Goal: Information Seeking & Learning: Learn about a topic

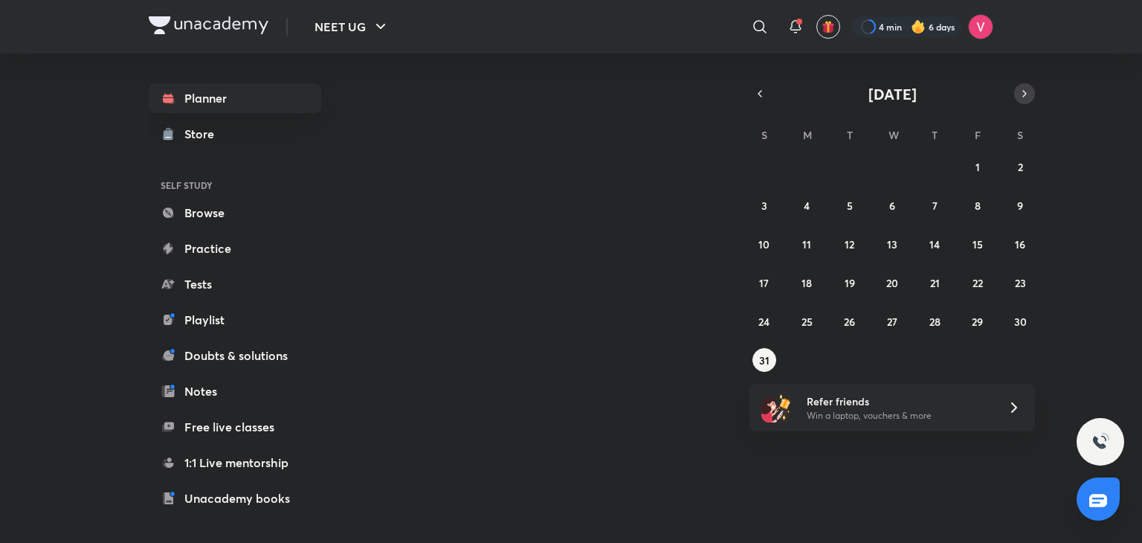
click at [1020, 91] on icon "button" at bounding box center [1025, 93] width 12 height 13
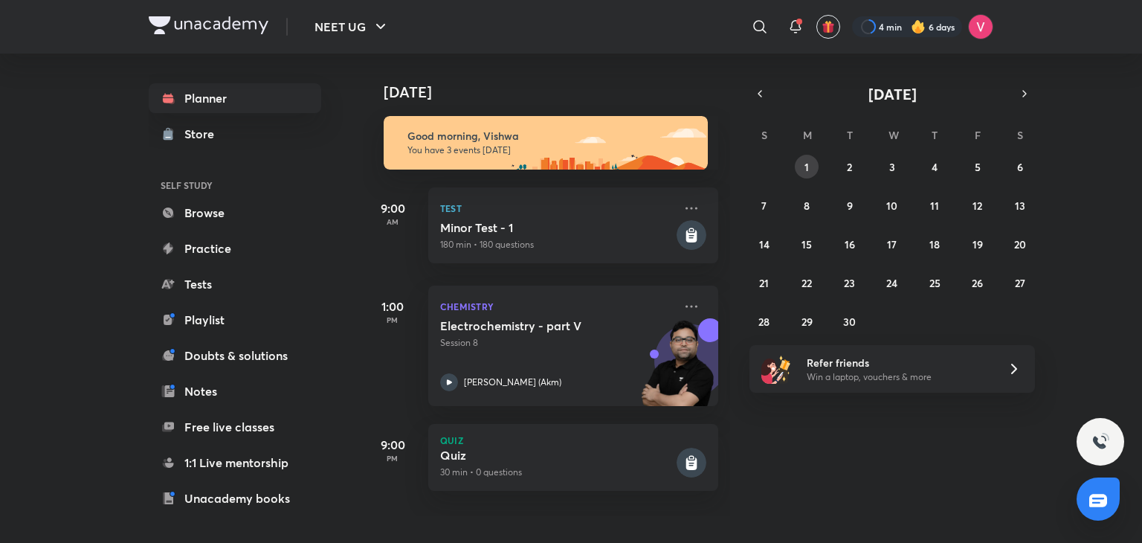
click at [809, 161] on abbr "1" at bounding box center [807, 167] width 4 height 14
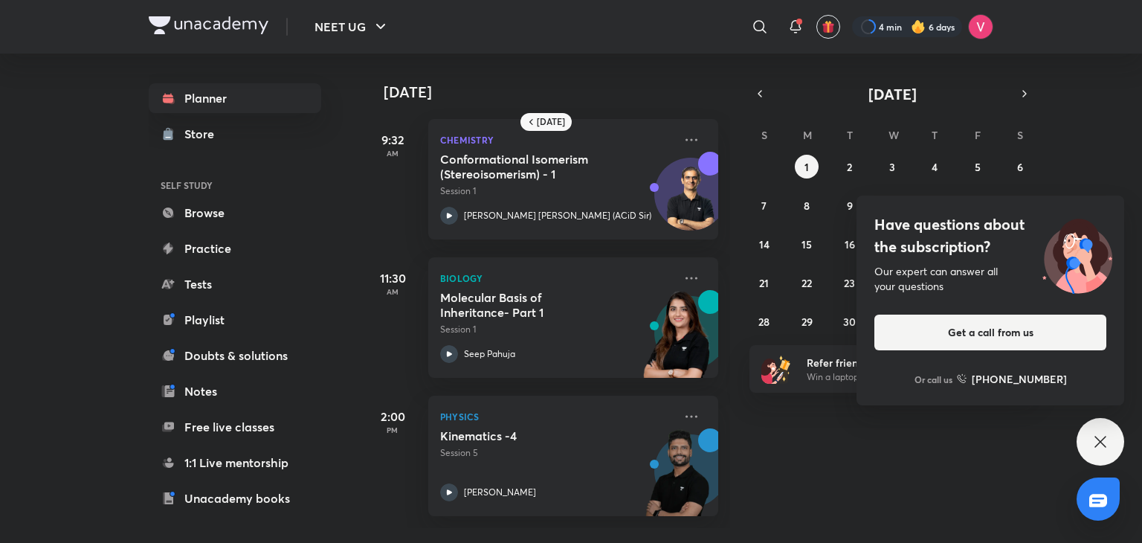
click at [1101, 453] on div "Have questions about the subscription? Our expert can answer all your questions…" at bounding box center [1101, 442] width 48 height 48
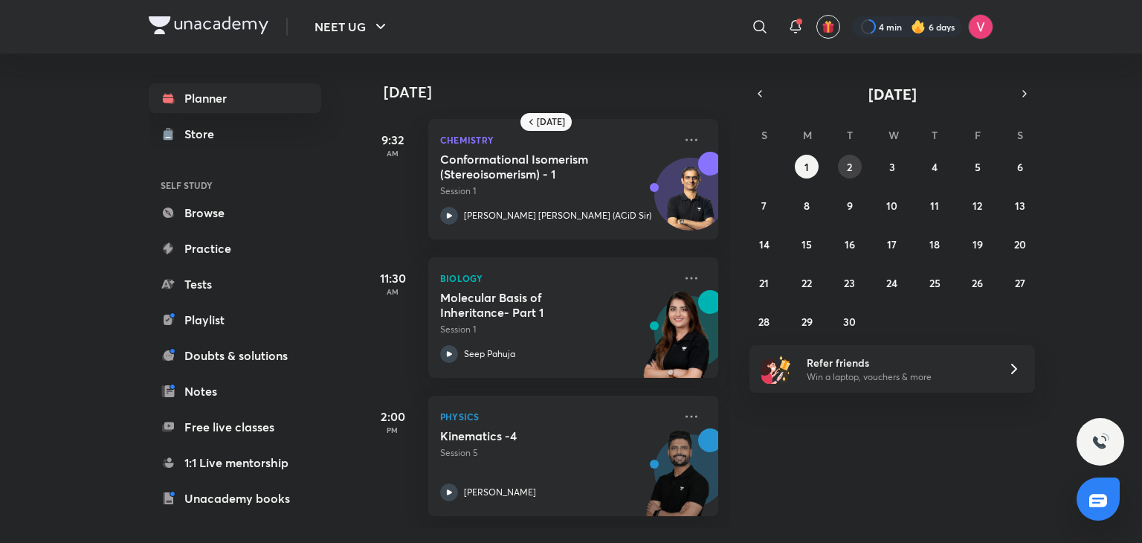
click at [853, 161] on button "2" at bounding box center [850, 167] width 24 height 24
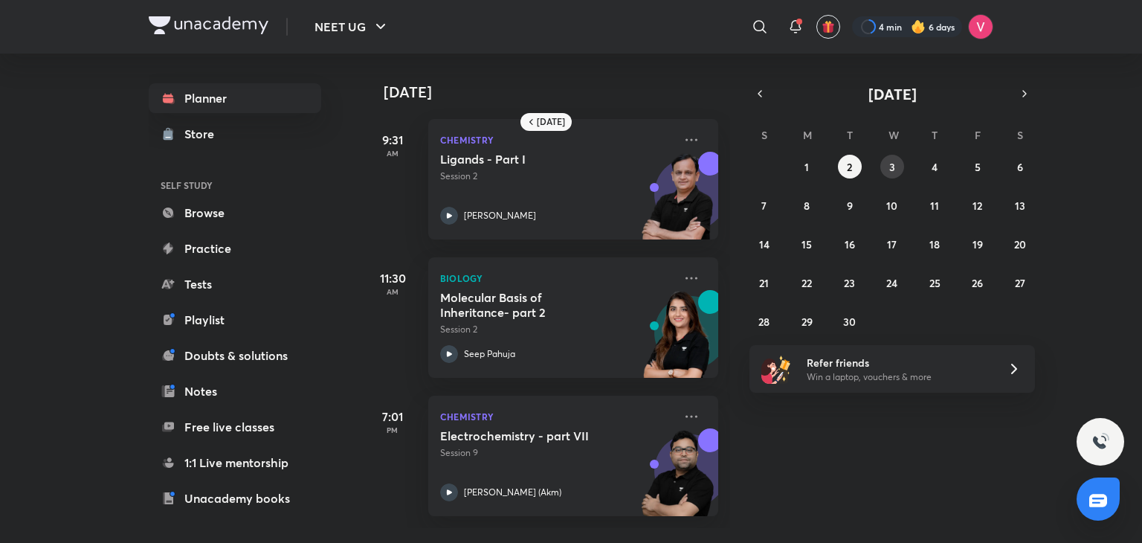
click at [893, 164] on abbr "3" at bounding box center [893, 167] width 6 height 14
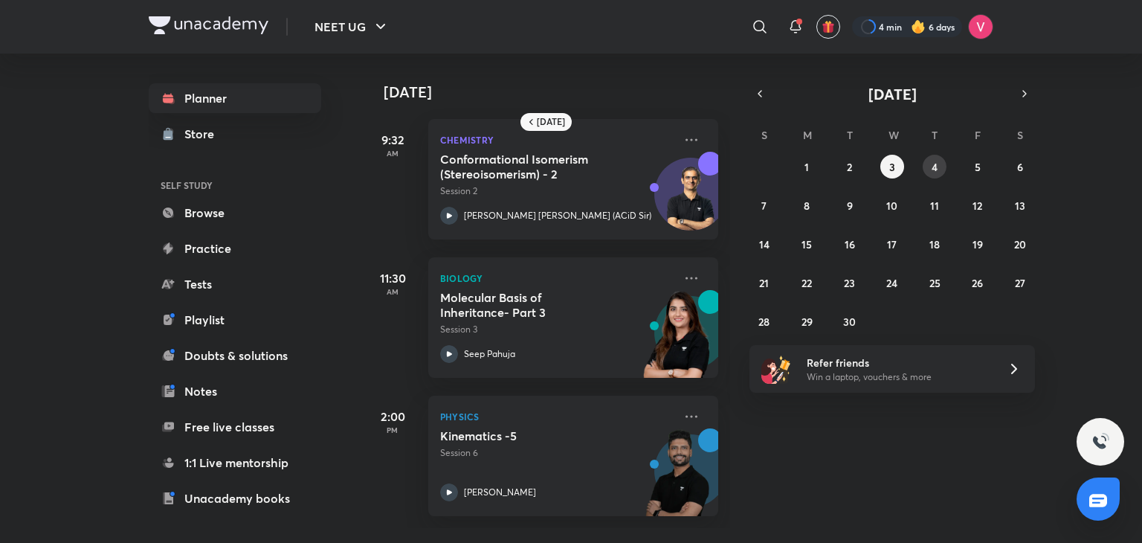
click at [937, 167] on abbr "4" at bounding box center [935, 167] width 6 height 14
